Goal: Find specific page/section: Find specific page/section

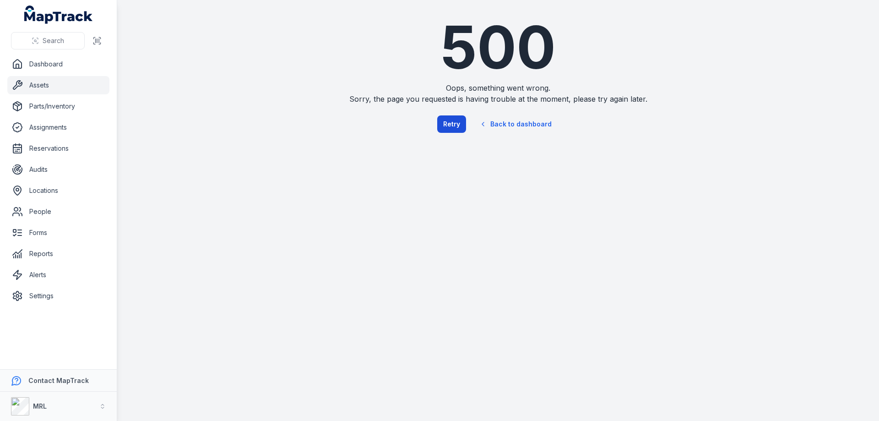
click at [450, 128] on button "Retry" at bounding box center [451, 123] width 29 height 17
click at [451, 123] on button "Retry" at bounding box center [451, 123] width 29 height 17
click at [541, 125] on link "Back to dashboard" at bounding box center [516, 124] width 88 height 21
